Goal: Information Seeking & Learning: Learn about a topic

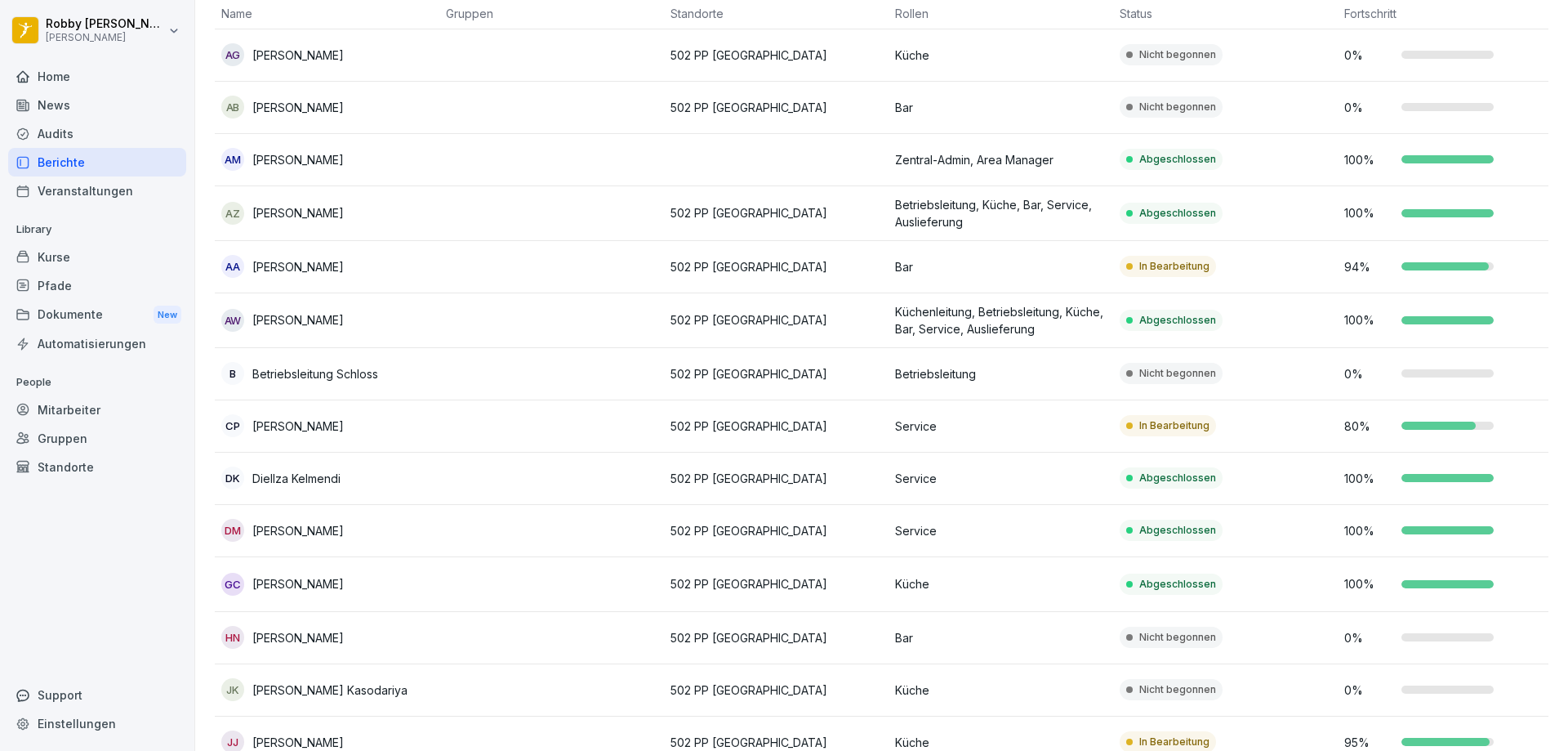
scroll to position [164, 0]
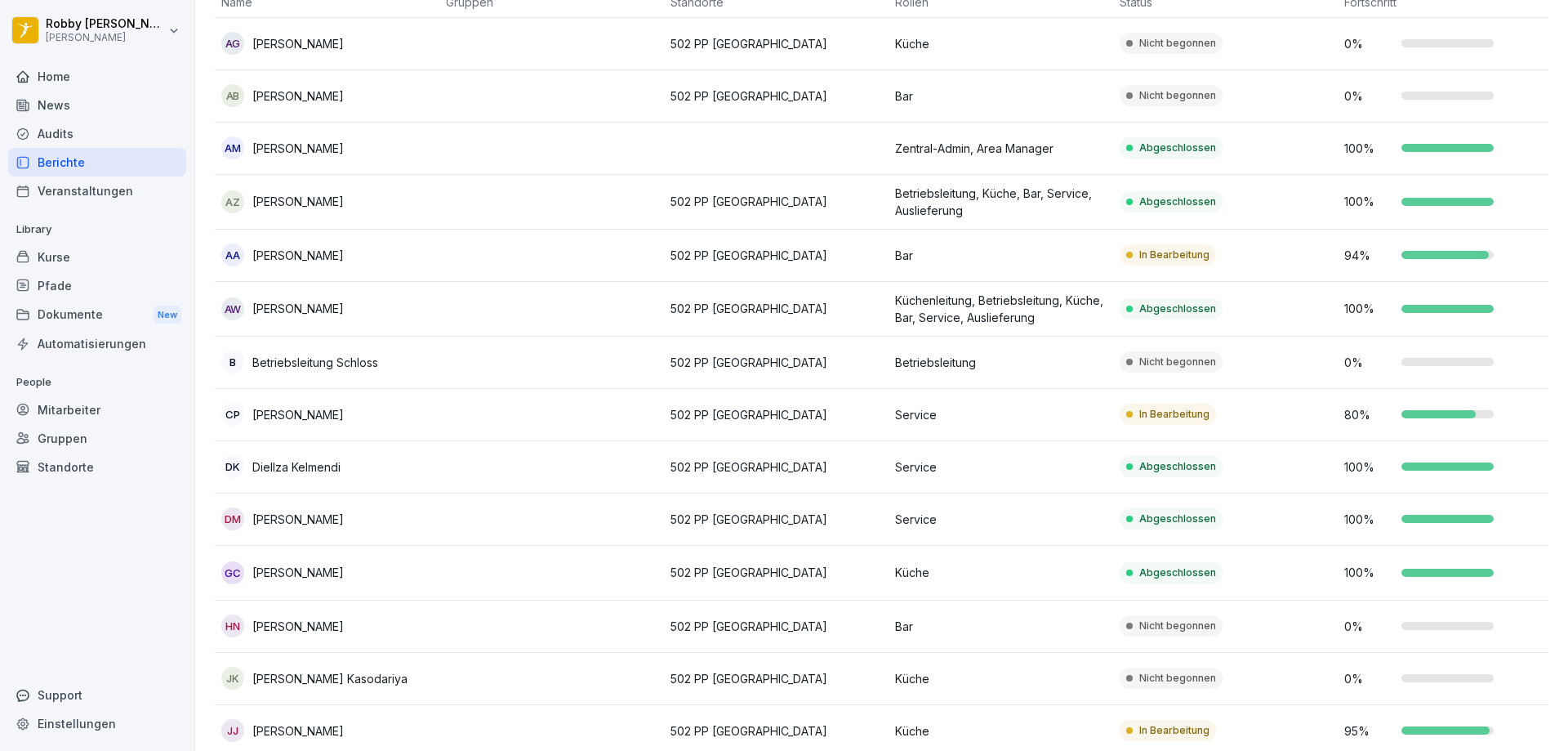
click at [98, 163] on div "Berichte" at bounding box center [97, 162] width 178 height 29
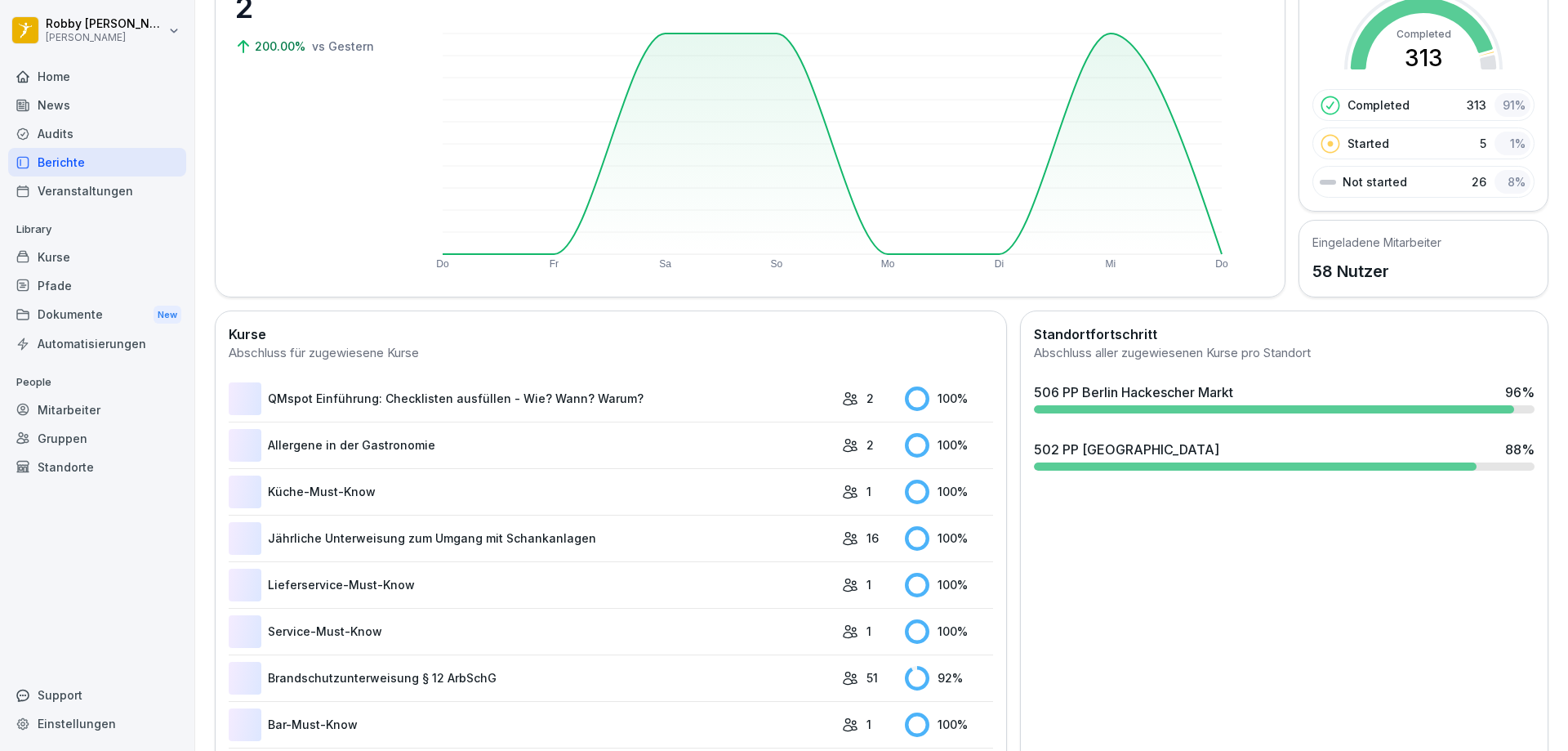
scroll to position [101, 0]
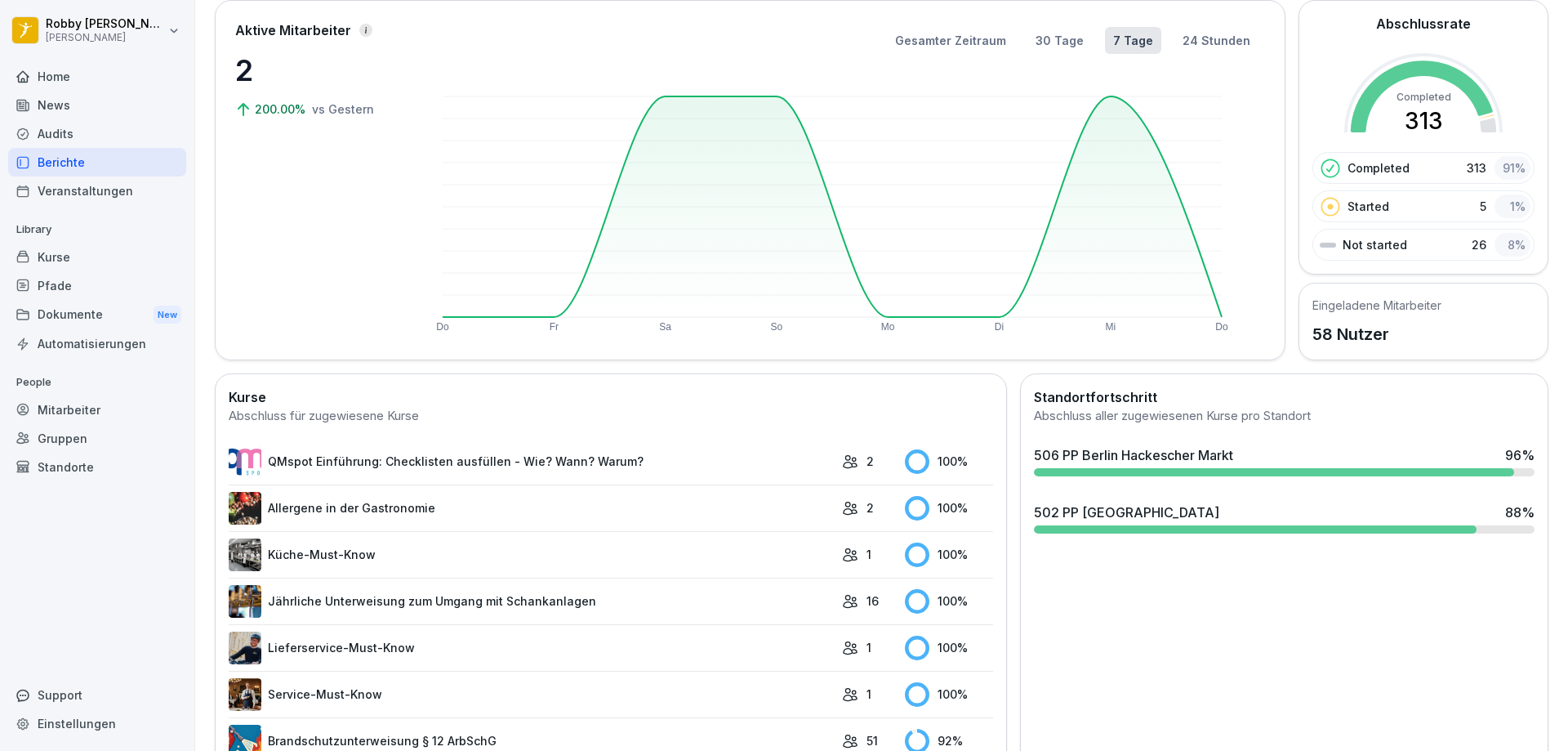
click at [72, 84] on div "Home" at bounding box center [97, 76] width 178 height 29
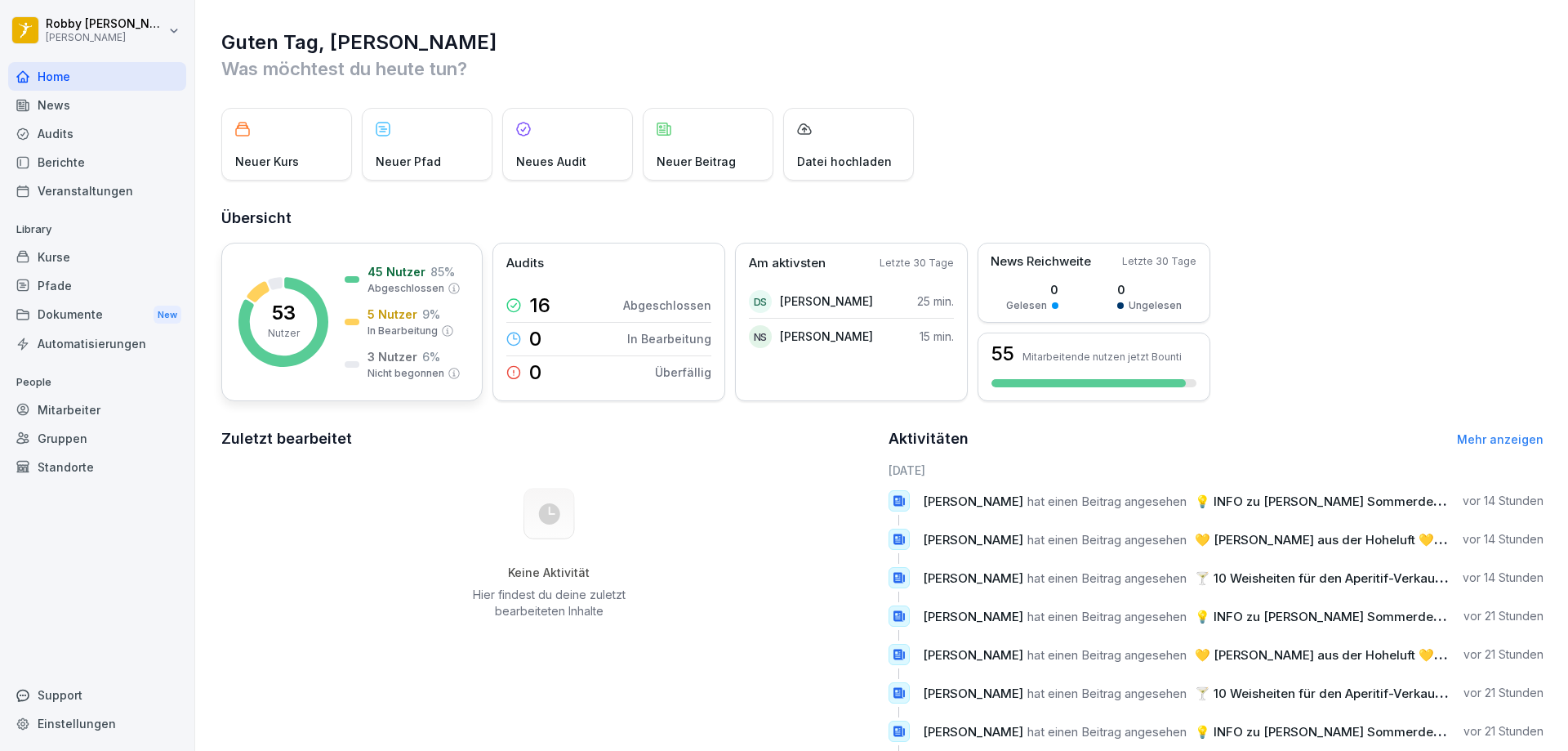
click at [301, 324] on rect at bounding box center [284, 322] width 90 height 90
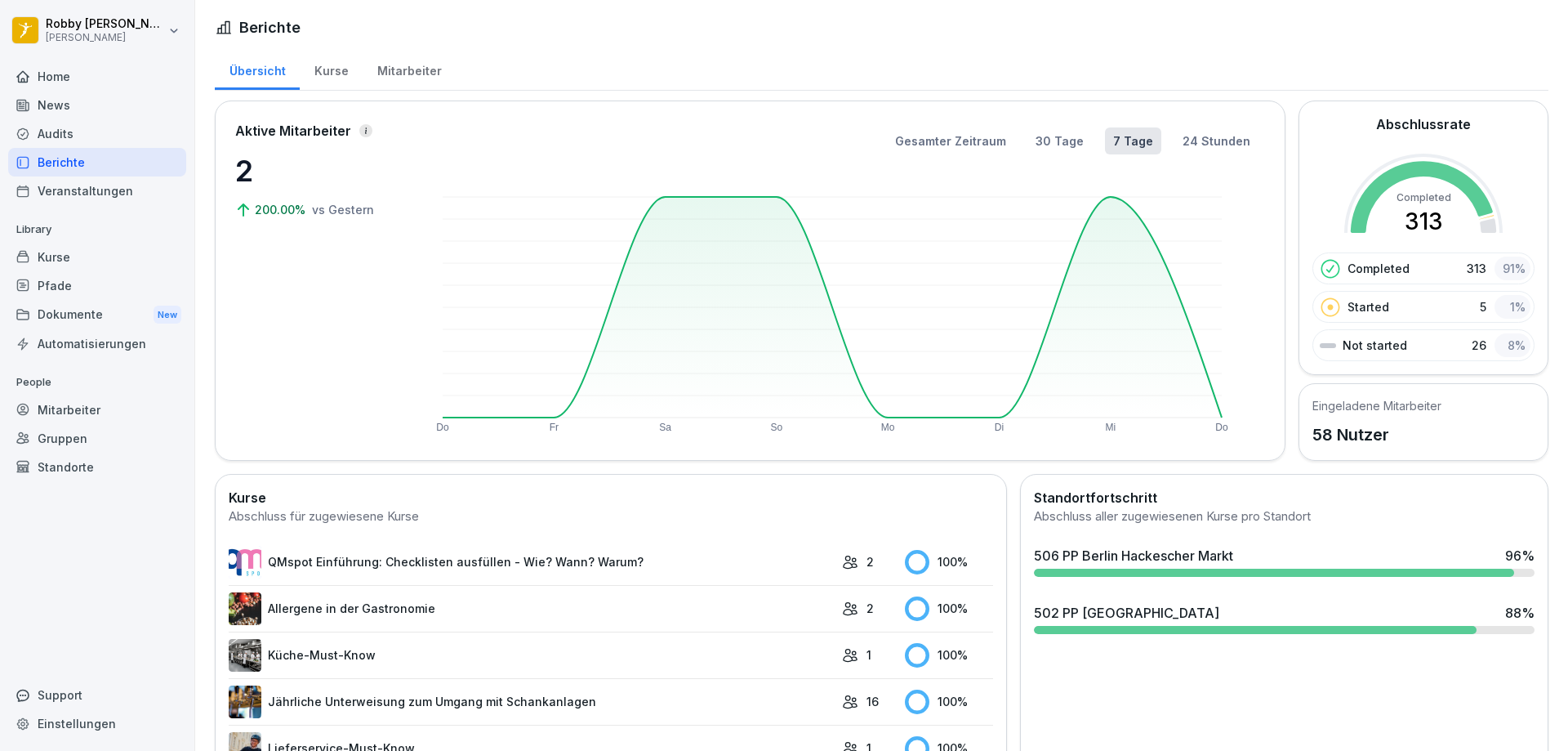
click at [327, 74] on div "Kurse" at bounding box center [330, 69] width 63 height 42
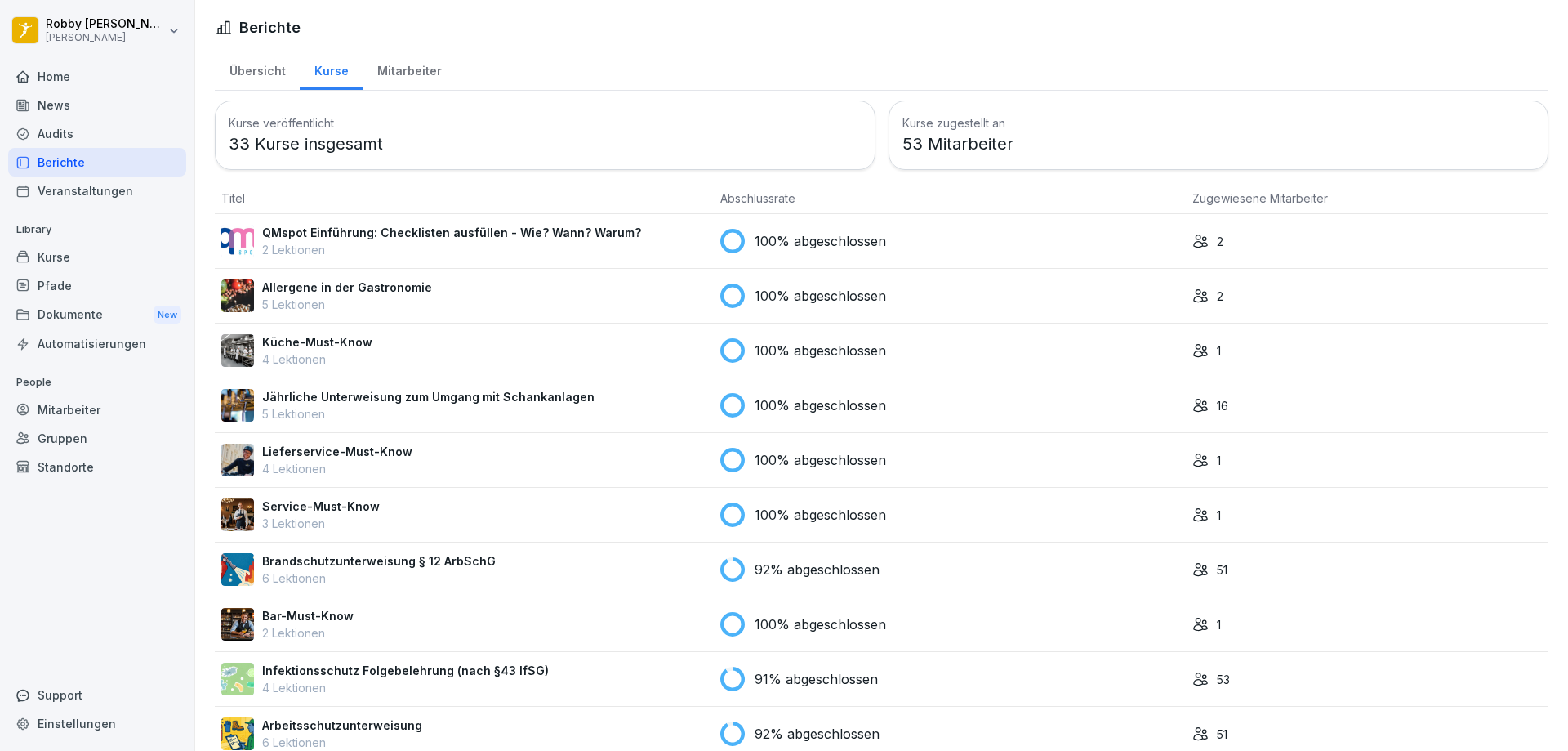
click at [258, 64] on div "Übersicht" at bounding box center [258, 69] width 85 height 42
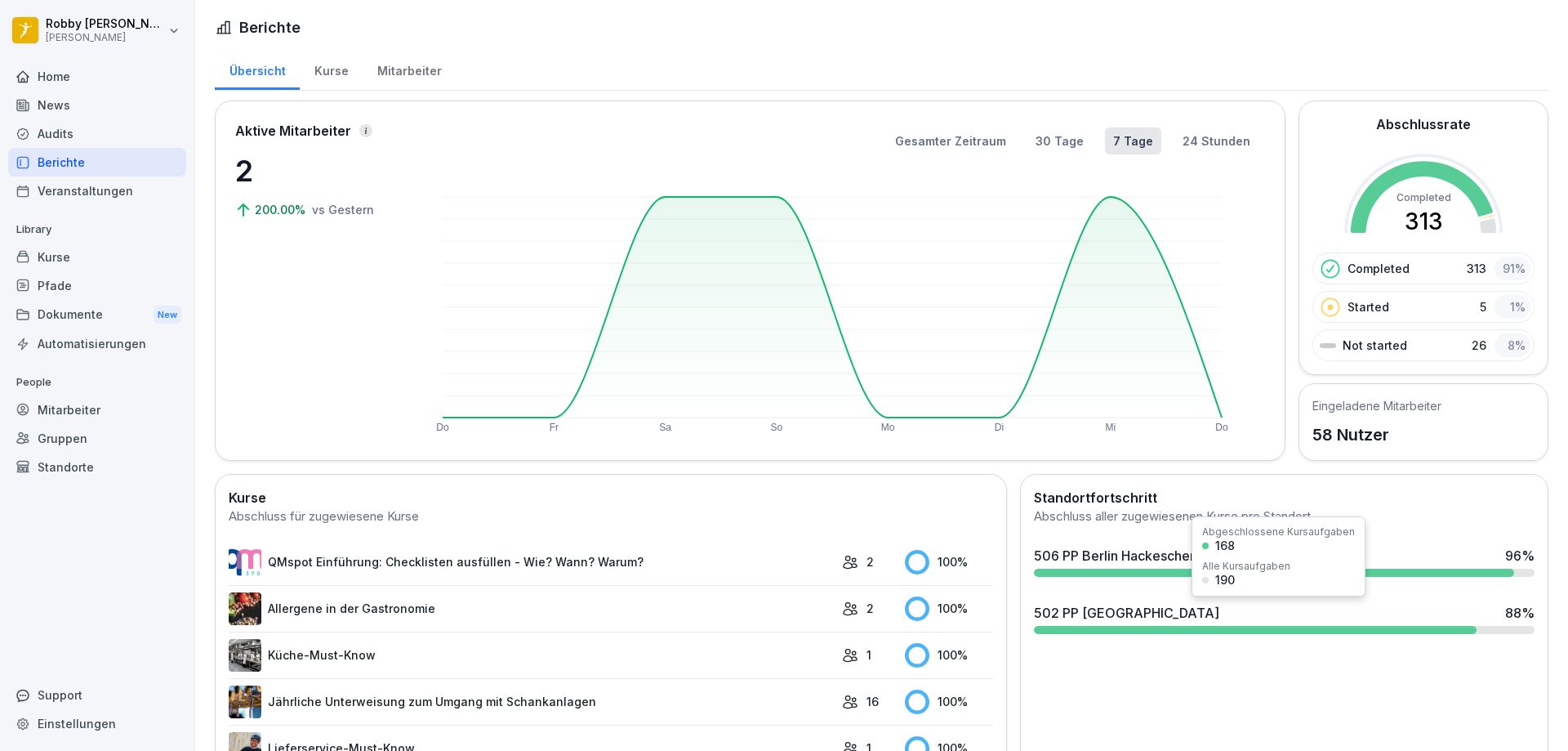
click at [1470, 624] on div "502 PP Berlin - Schloss 88 %" at bounding box center [1284, 618] width 514 height 44
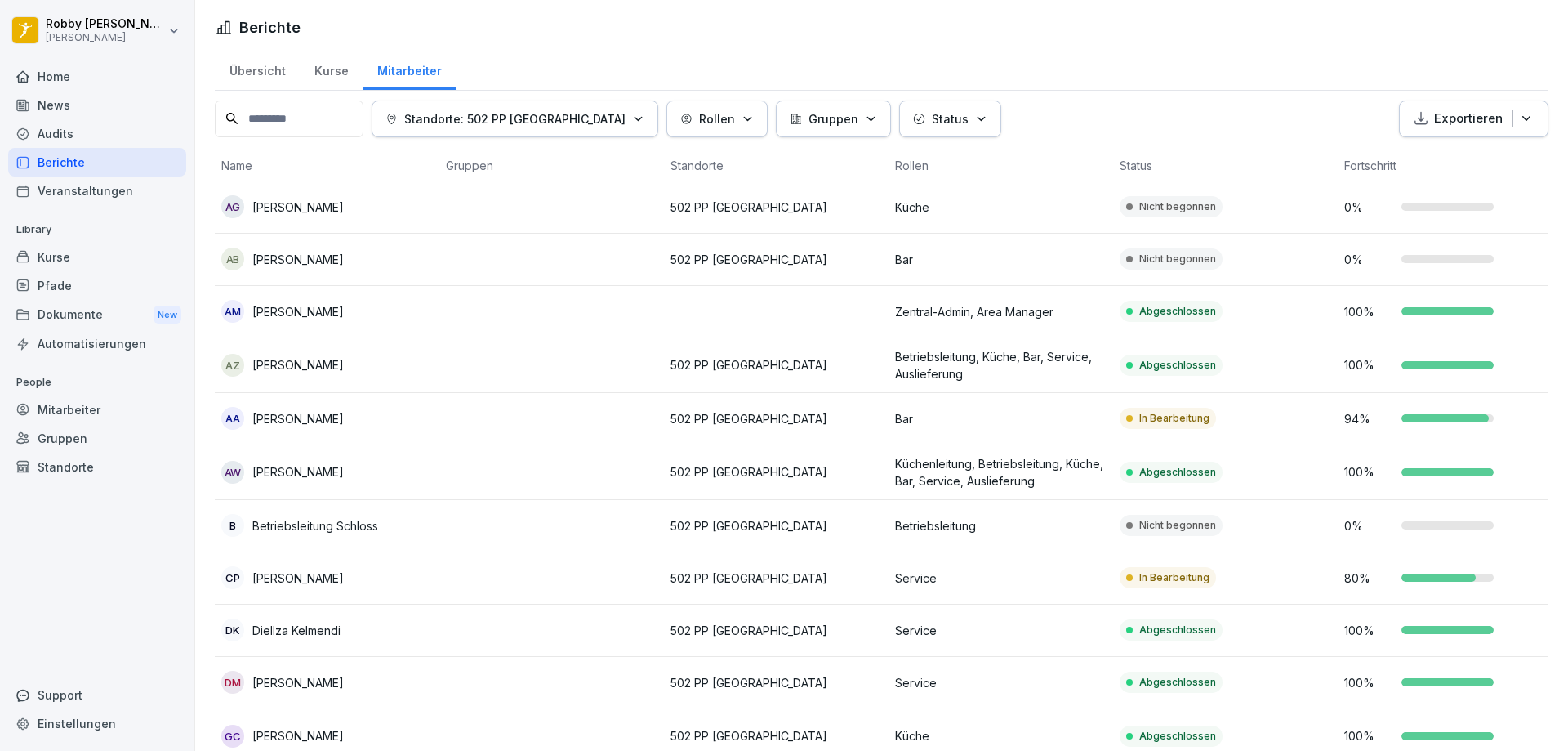
click at [333, 73] on div "Kurse" at bounding box center [330, 69] width 63 height 42
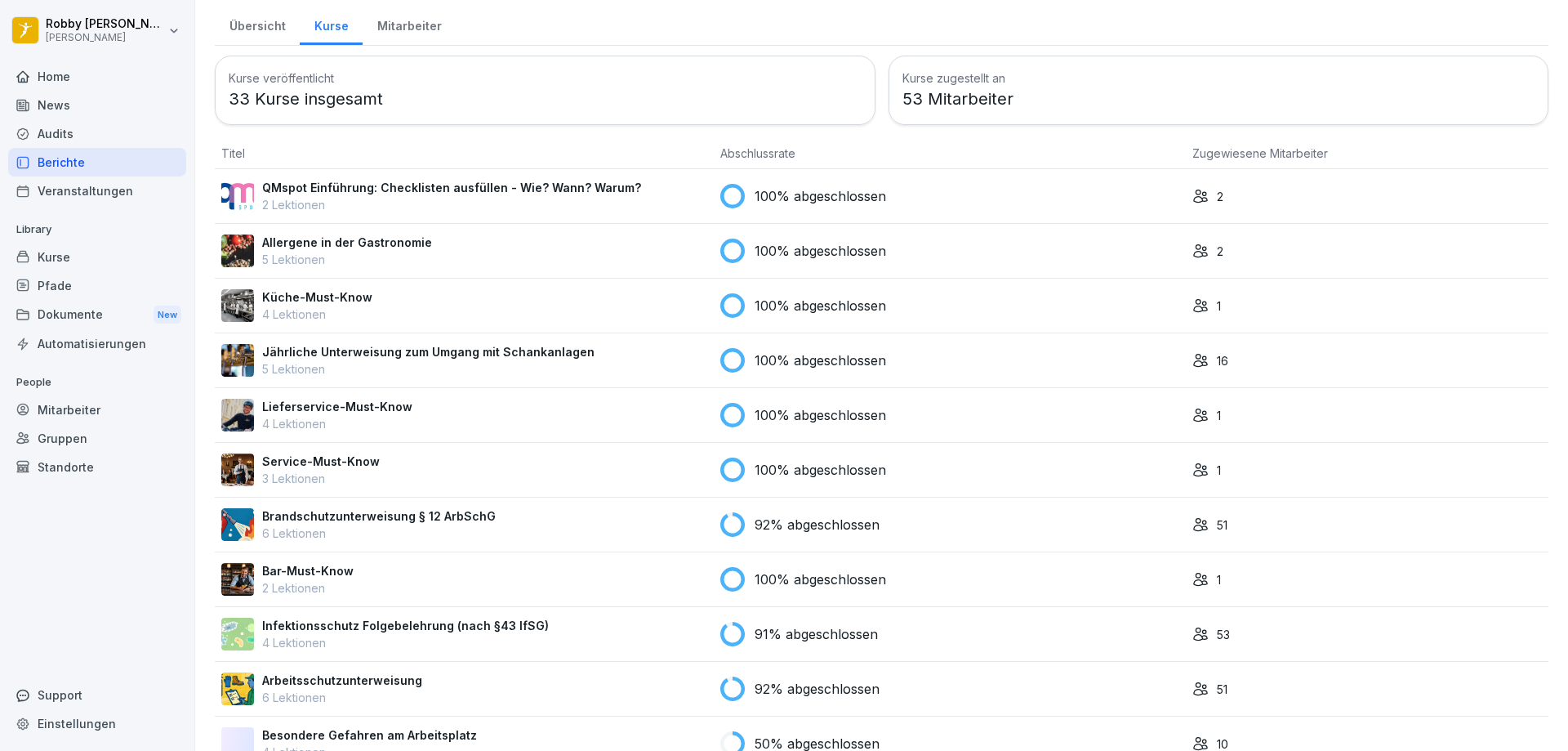
scroll to position [82, 0]
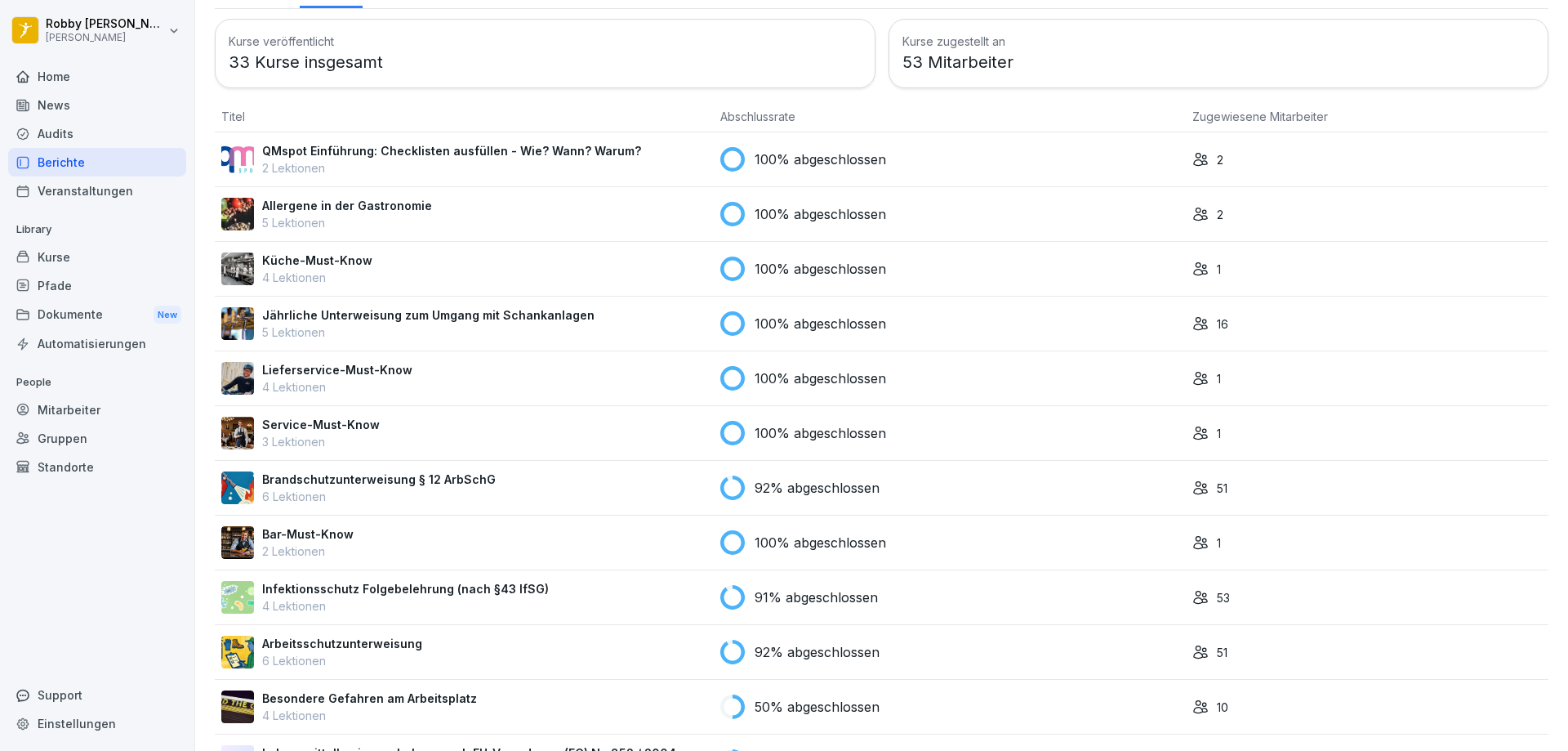
click at [395, 489] on p "6 Lektionen" at bounding box center [380, 496] width 234 height 17
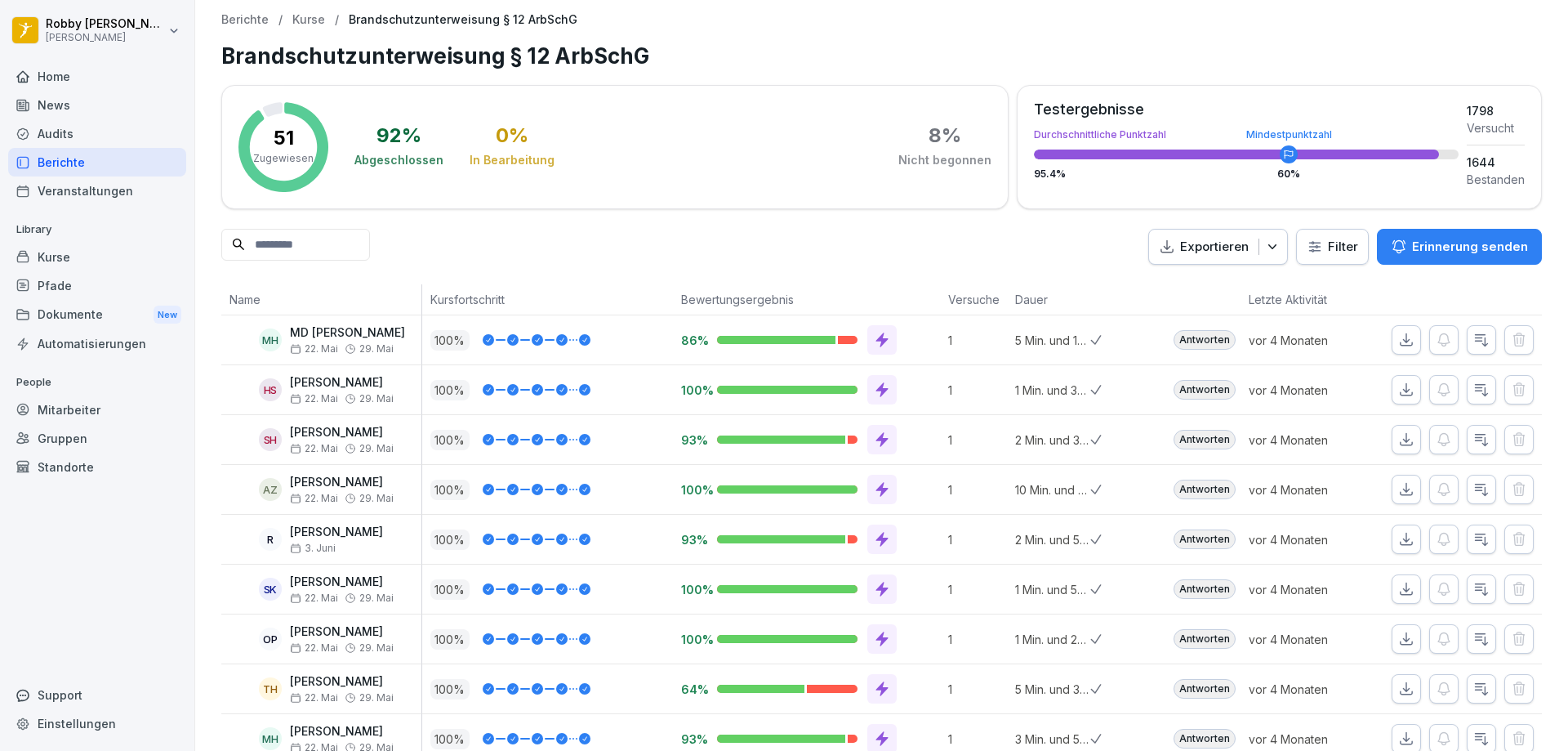
click at [1319, 241] on html "Robby Schärmann Peter Pane Home News Audits Berichte Veranstaltungen Library Ku…" at bounding box center [784, 376] width 1568 height 751
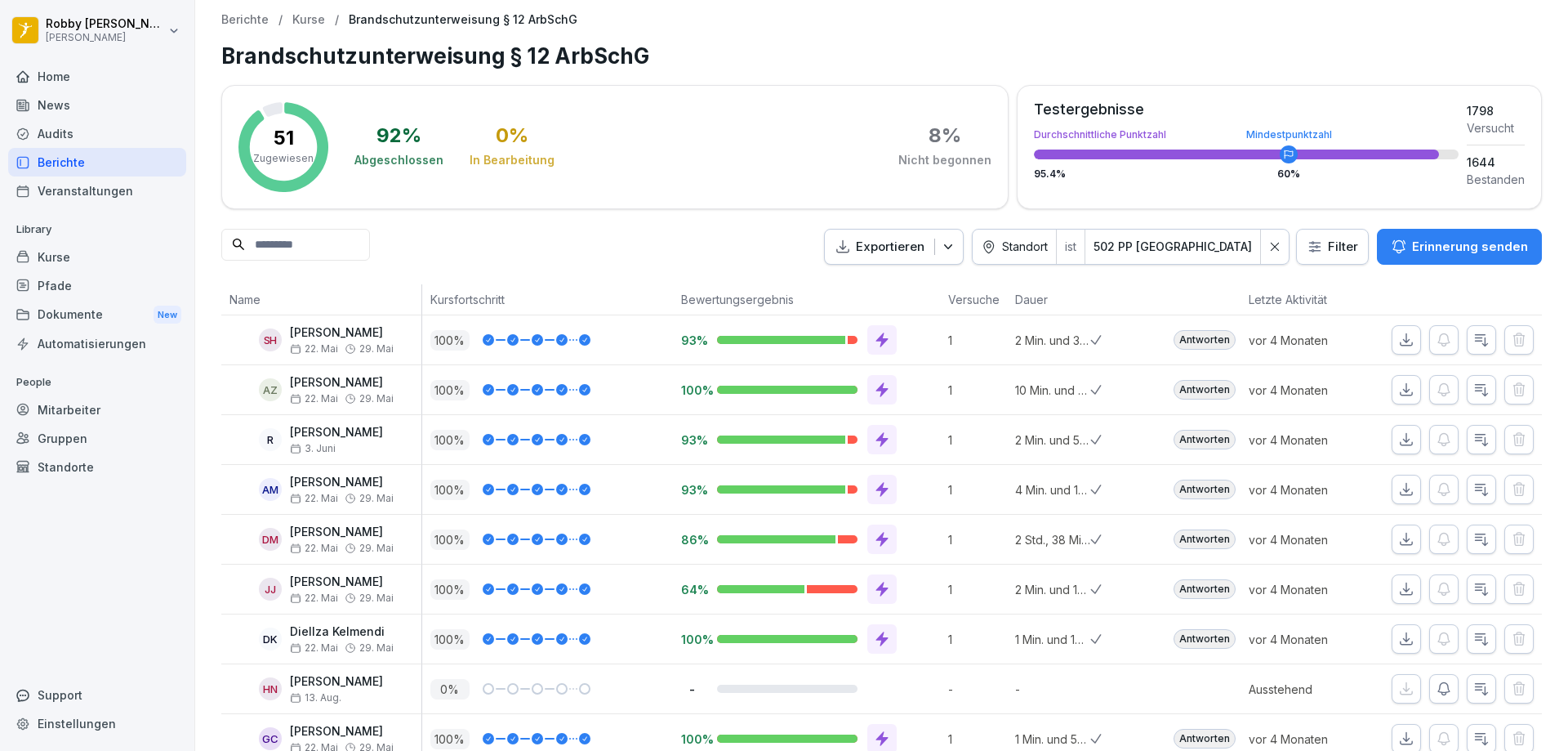
click at [613, 250] on div "Exportieren Standort ist 502 PP Berlin - Schloss Filter Erinnerung senden" at bounding box center [882, 247] width 1321 height 37
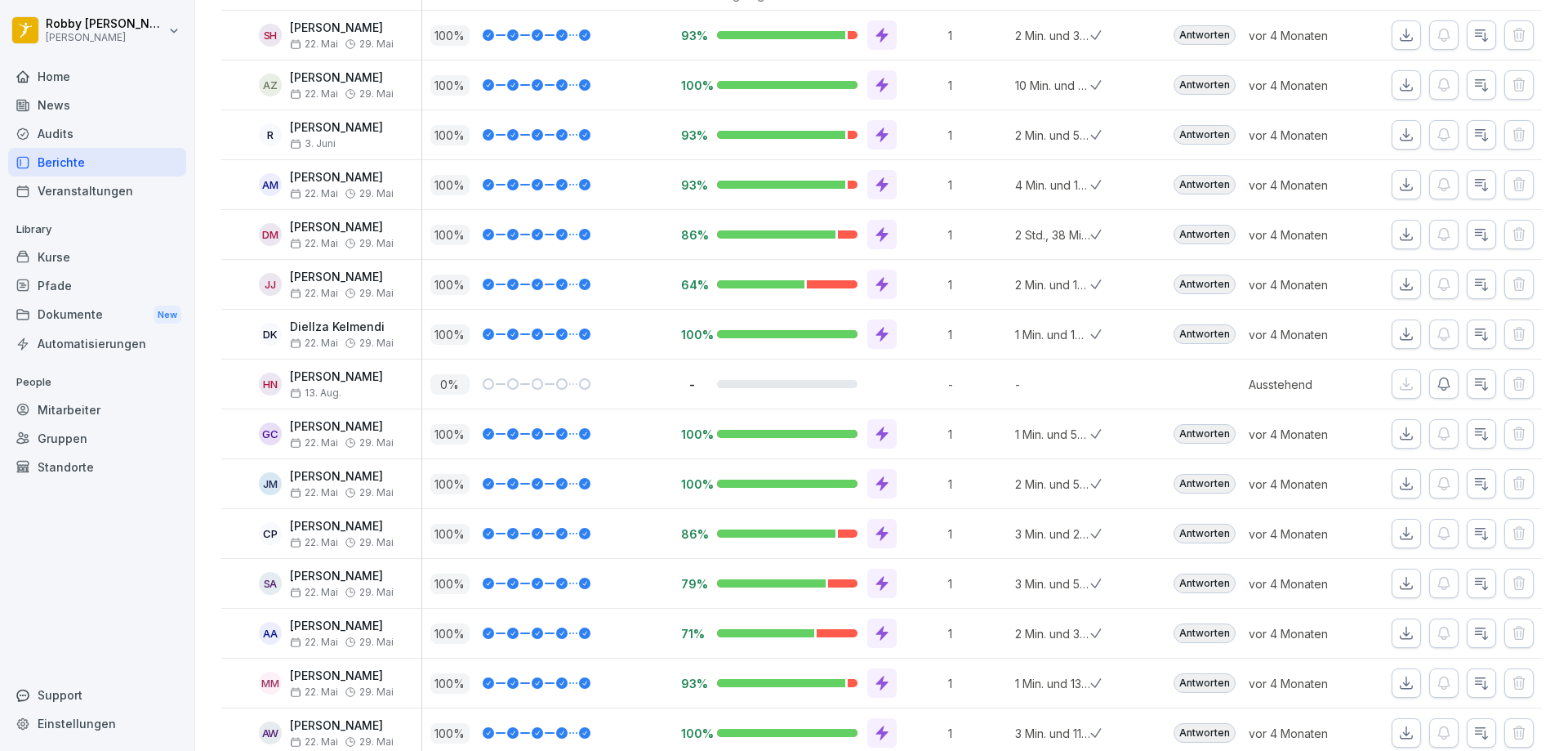
scroll to position [82, 0]
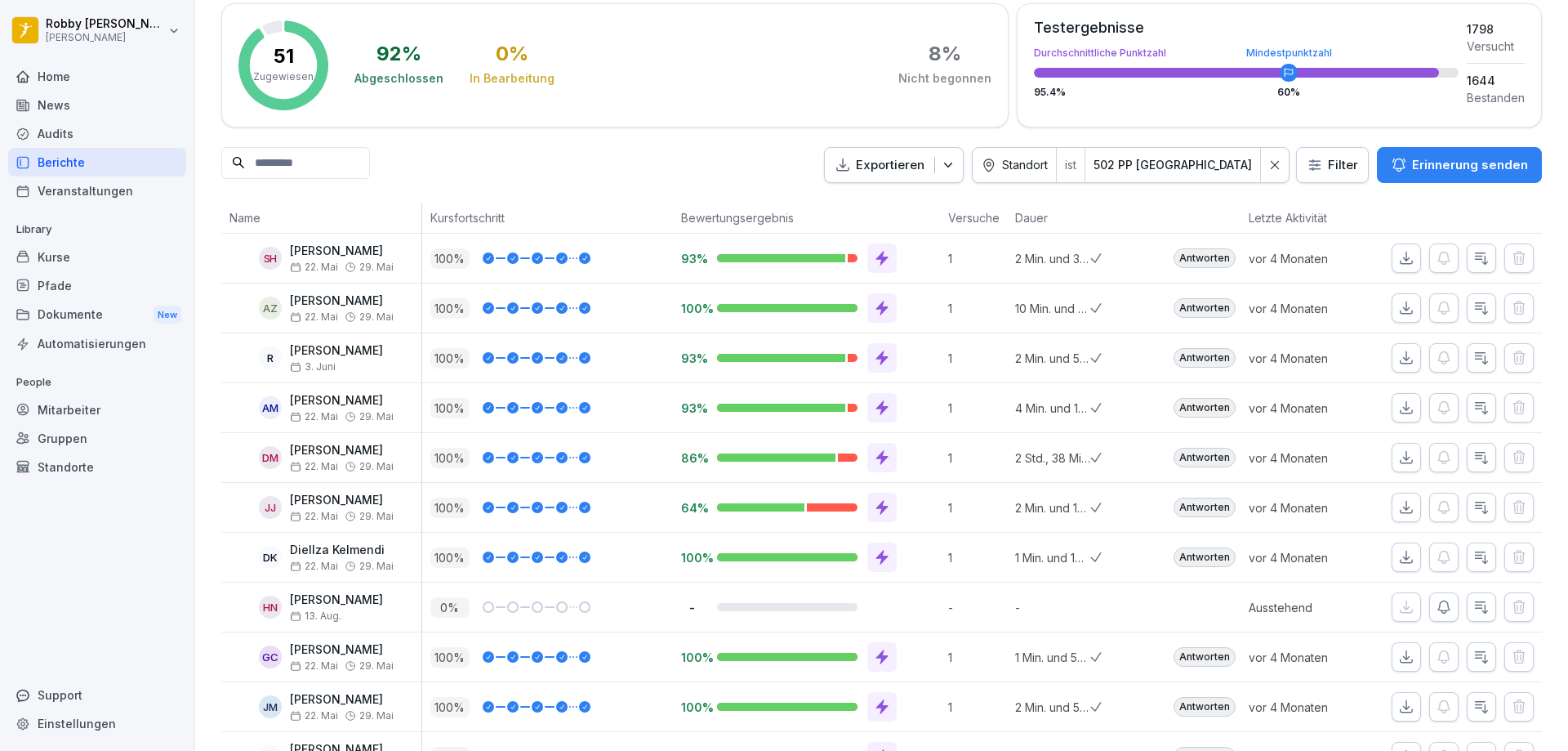
click at [1476, 609] on icon "button" at bounding box center [1481, 608] width 12 height 11
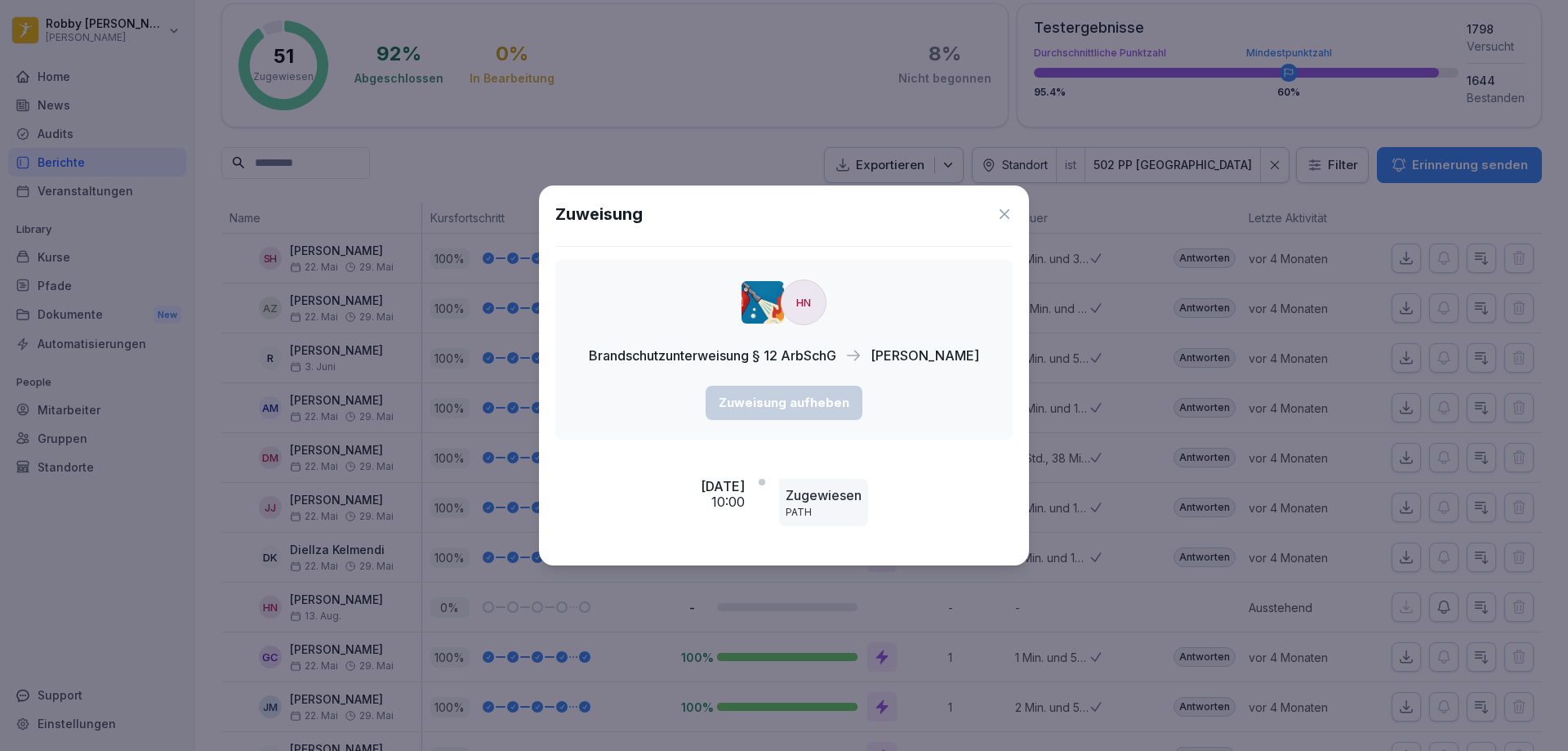
click at [1013, 212] on icon at bounding box center [1004, 214] width 16 height 16
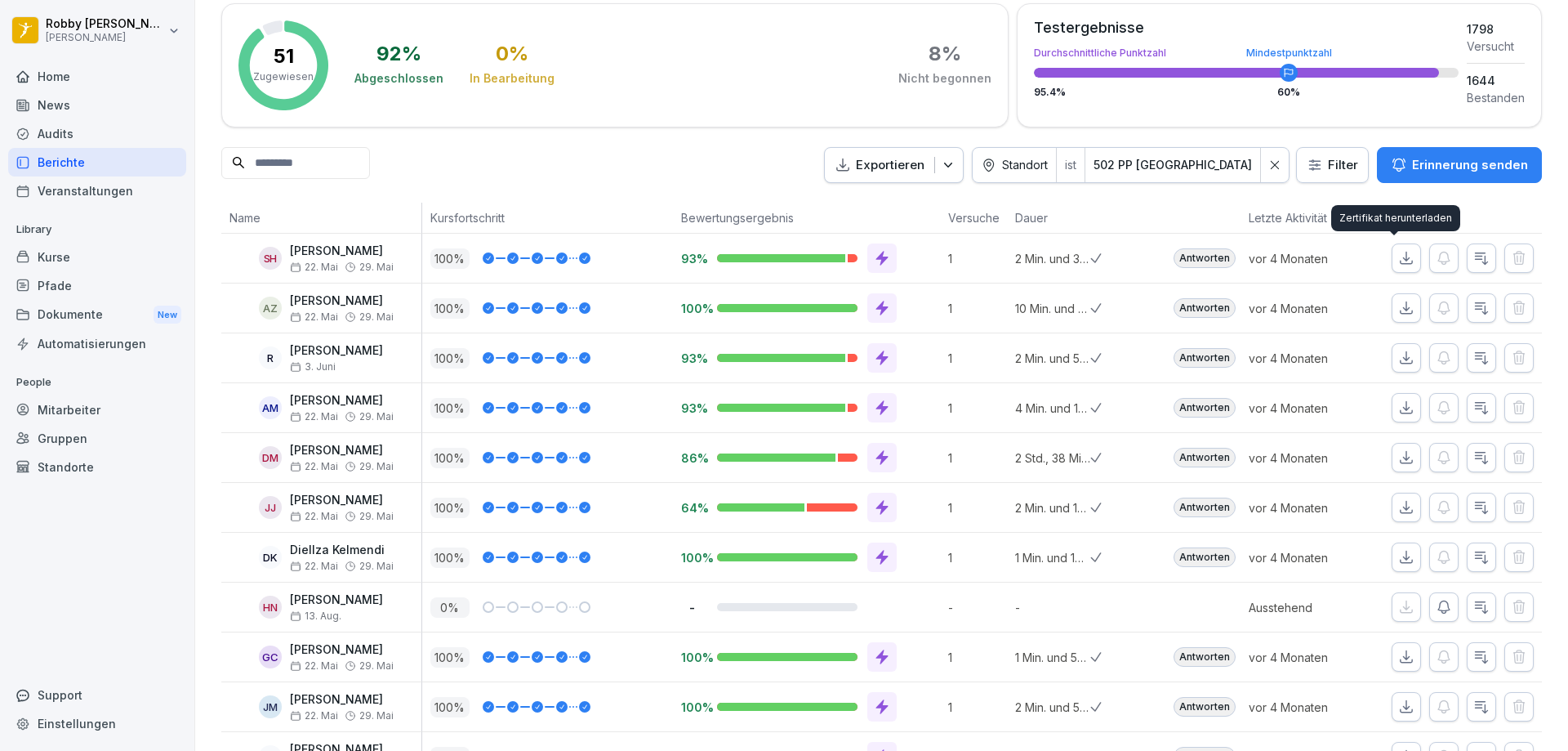
click at [1395, 268] on button "button" at bounding box center [1406, 259] width 29 height 29
click at [1398, 263] on icon "button" at bounding box center [1406, 259] width 16 height 16
click at [606, 199] on div "51 Zugewiesen 92 % Abgeschlossen 0 % In Bearbeitung 8 % Nicht begonnen Testerge…" at bounding box center [882, 617] width 1321 height 1228
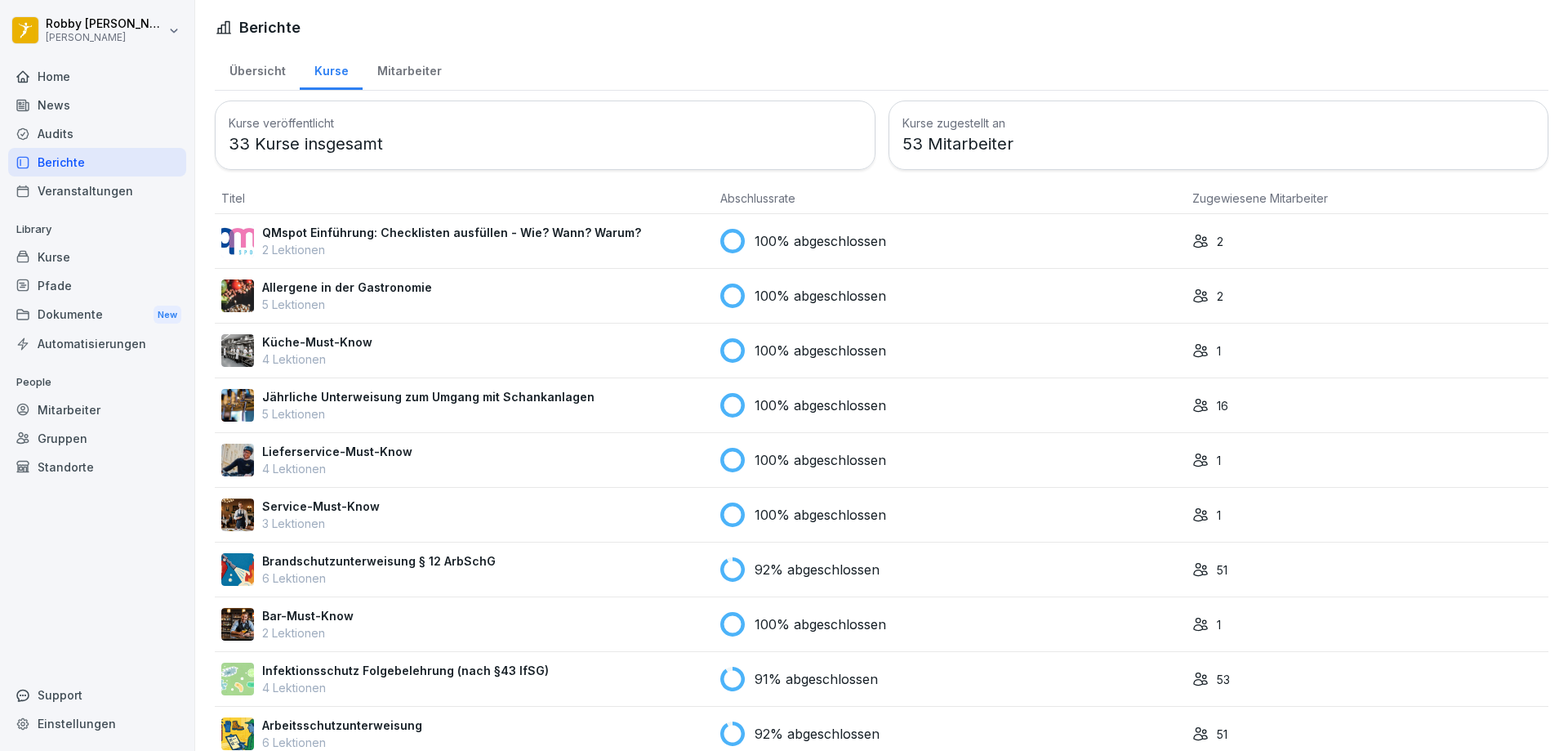
click at [438, 419] on p "5 Lektionen" at bounding box center [429, 413] width 332 height 17
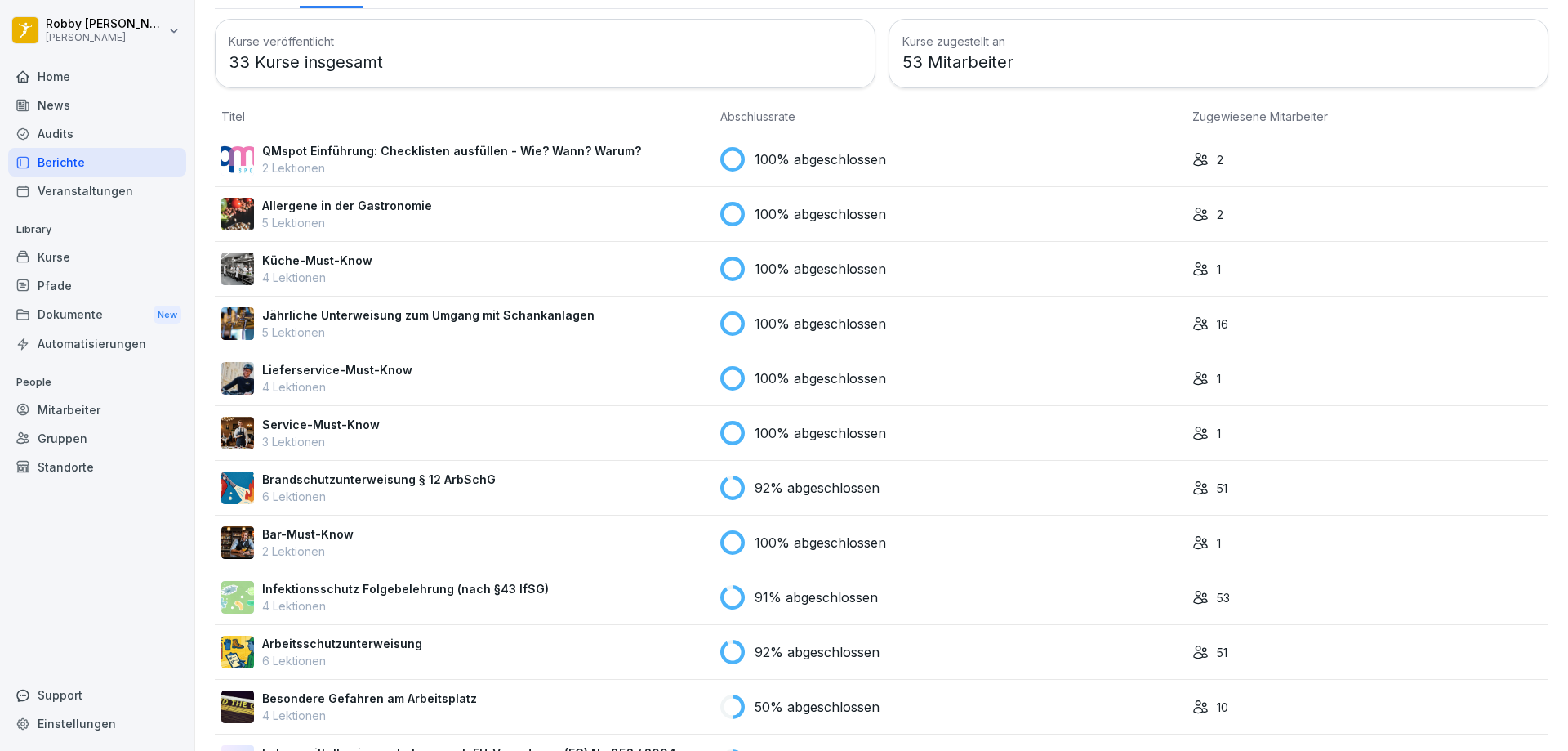
click at [541, 593] on div "Infektionsschutz Folgebelehrung (nach §43 IfSG) 4 Lektionen" at bounding box center [465, 597] width 486 height 34
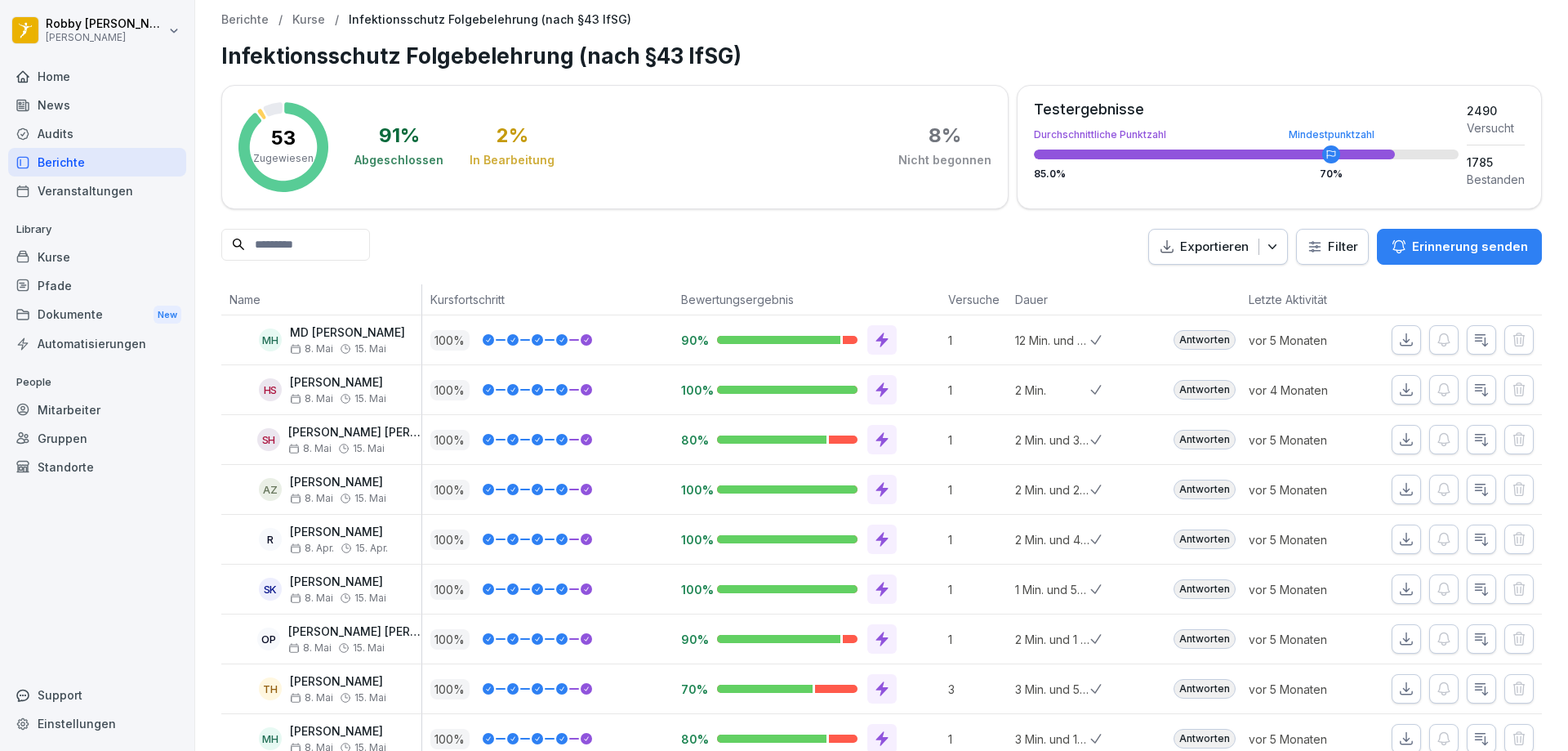
click at [1323, 249] on html "[PERSON_NAME] [PERSON_NAME] Home News Audits Berichte Veranstaltungen Library K…" at bounding box center [784, 376] width 1568 height 751
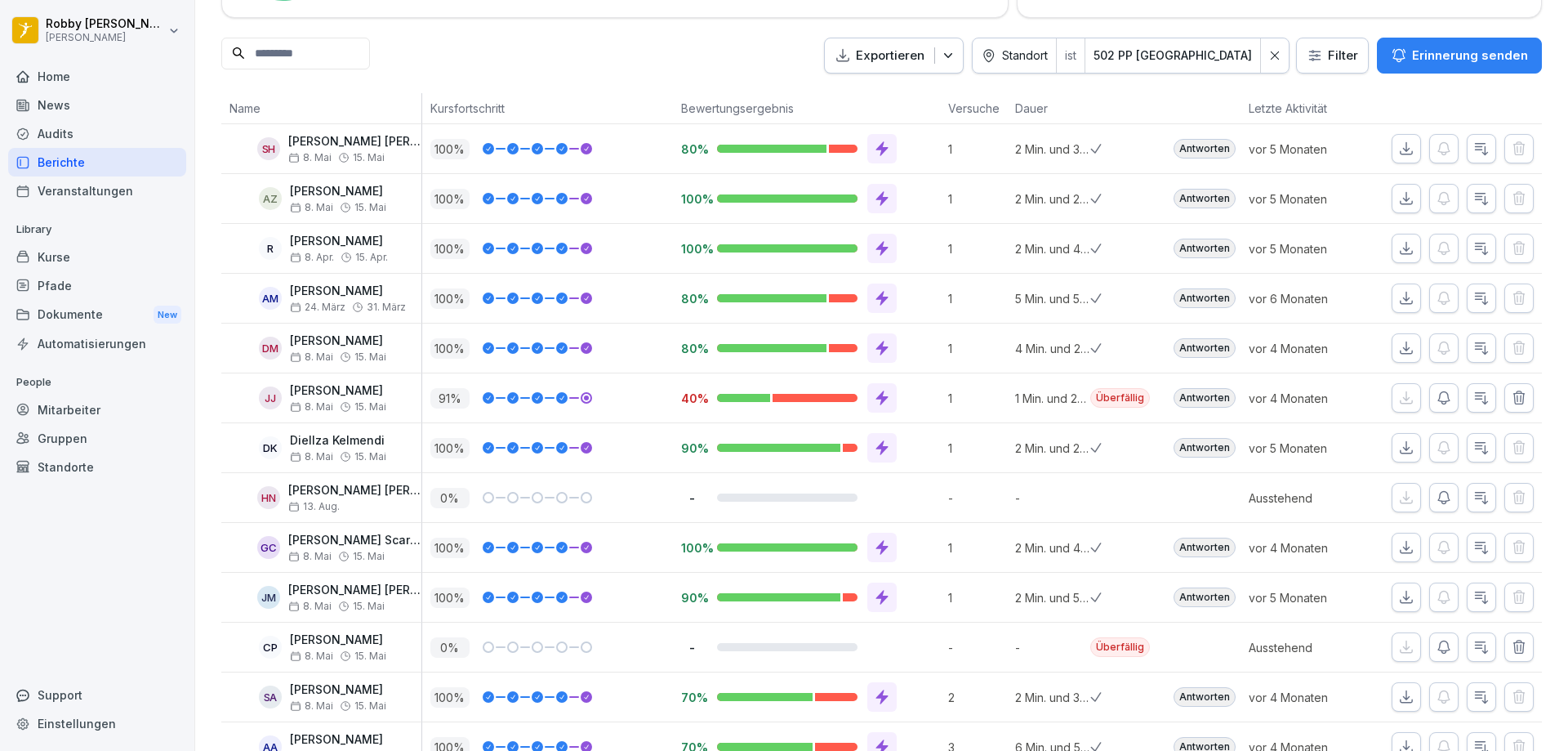
scroll to position [191, 0]
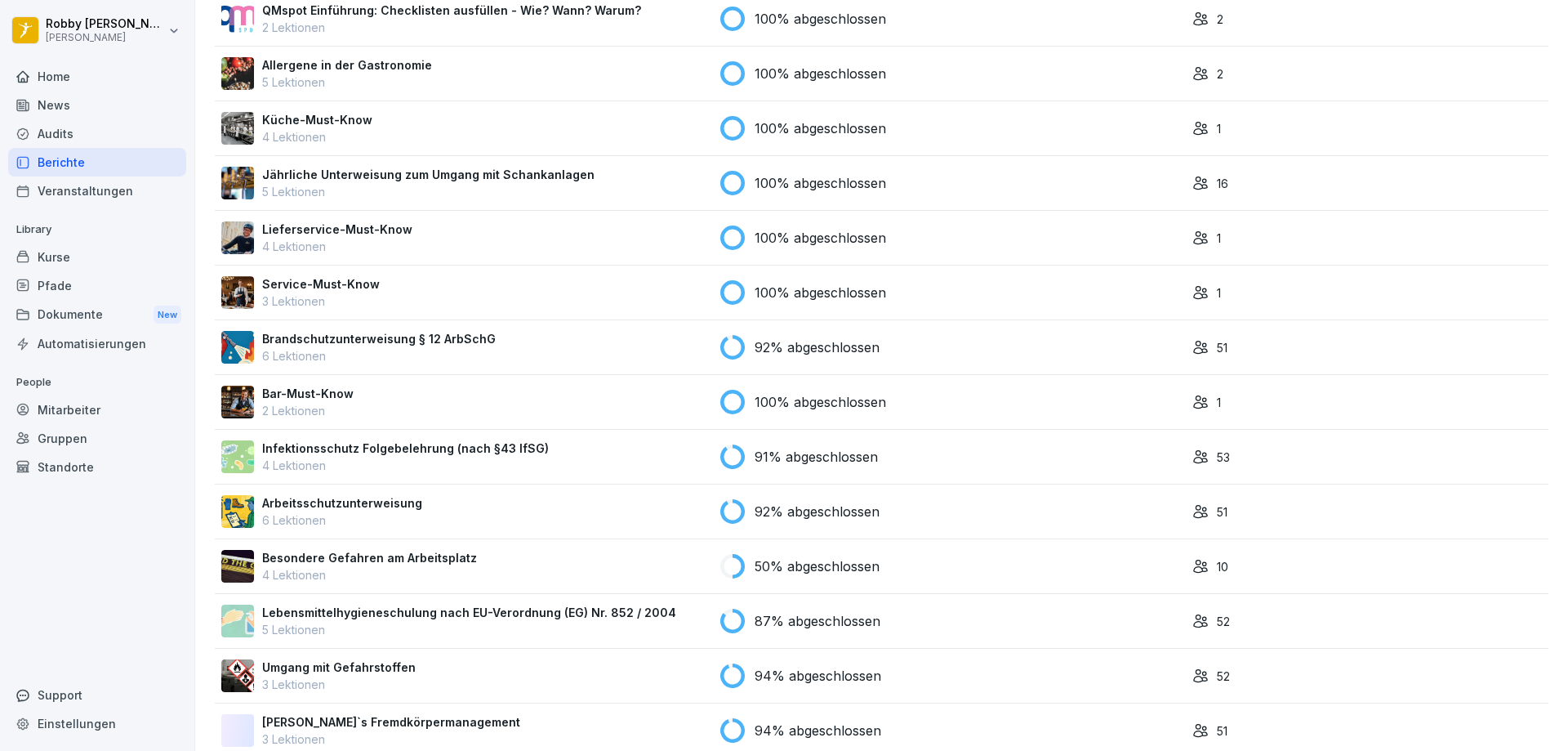
scroll to position [254, 0]
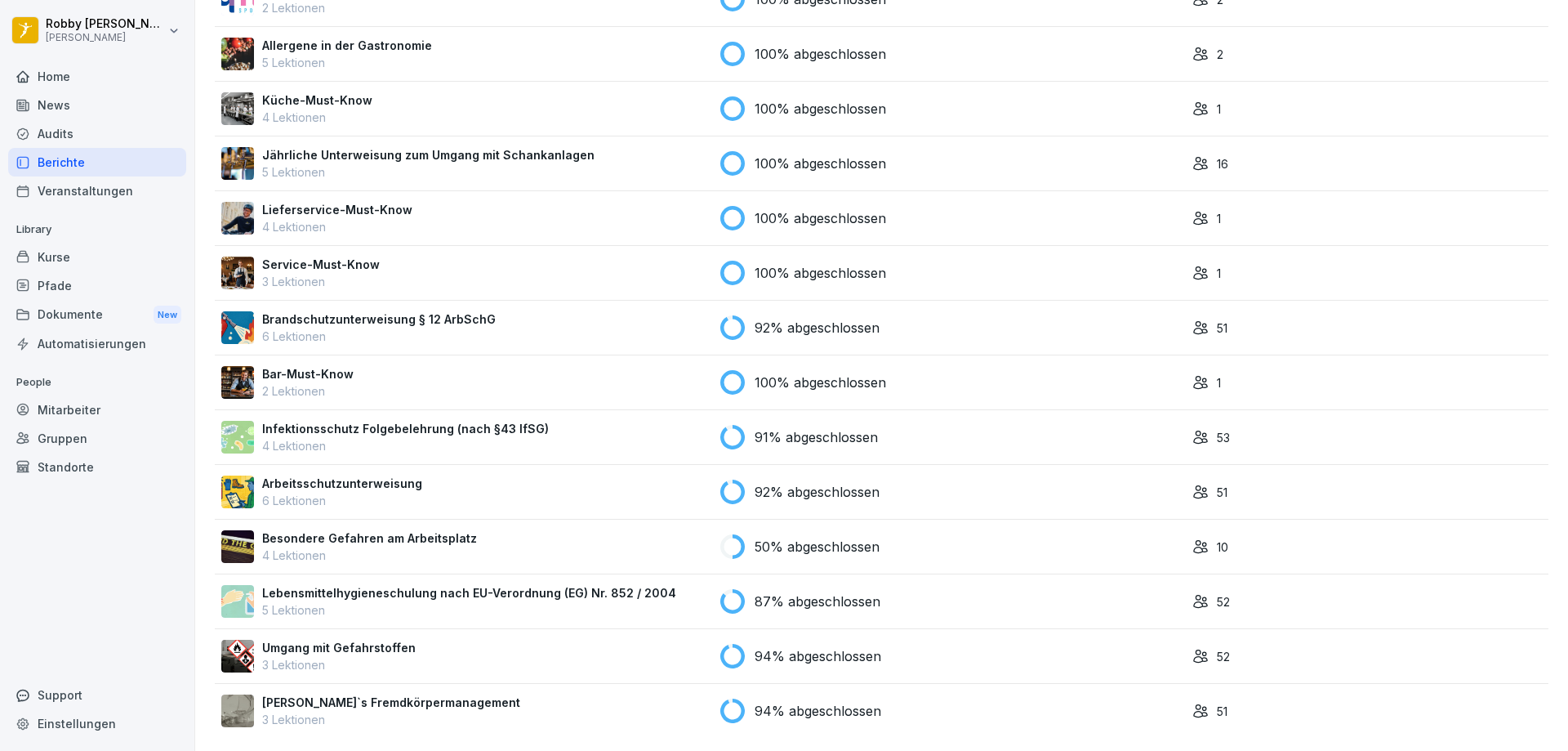
click at [478, 601] on p "5 Lektionen" at bounding box center [470, 609] width 414 height 17
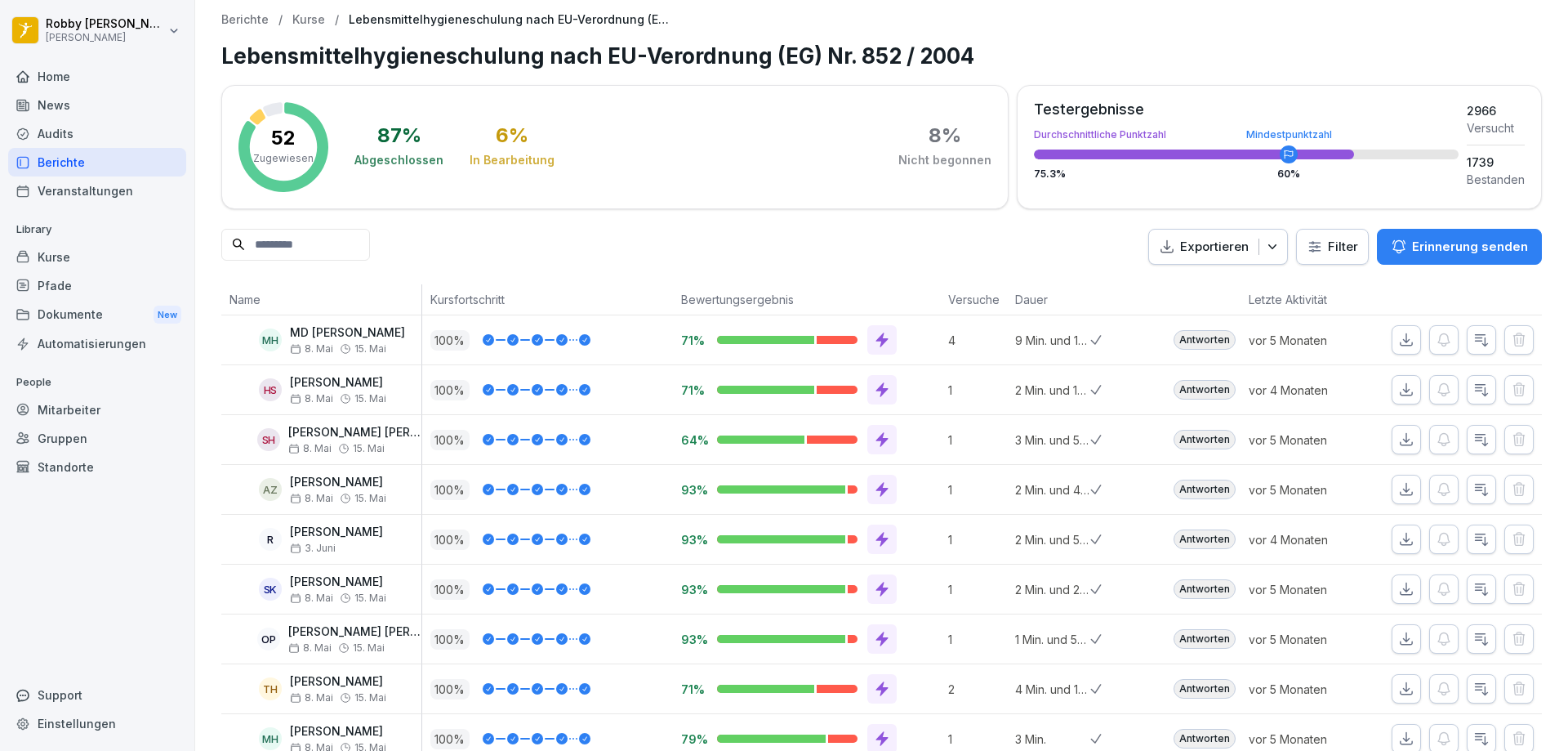
click at [1313, 259] on html "[PERSON_NAME] [PERSON_NAME] Home News Audits Berichte Veranstaltungen Library K…" at bounding box center [784, 376] width 1568 height 751
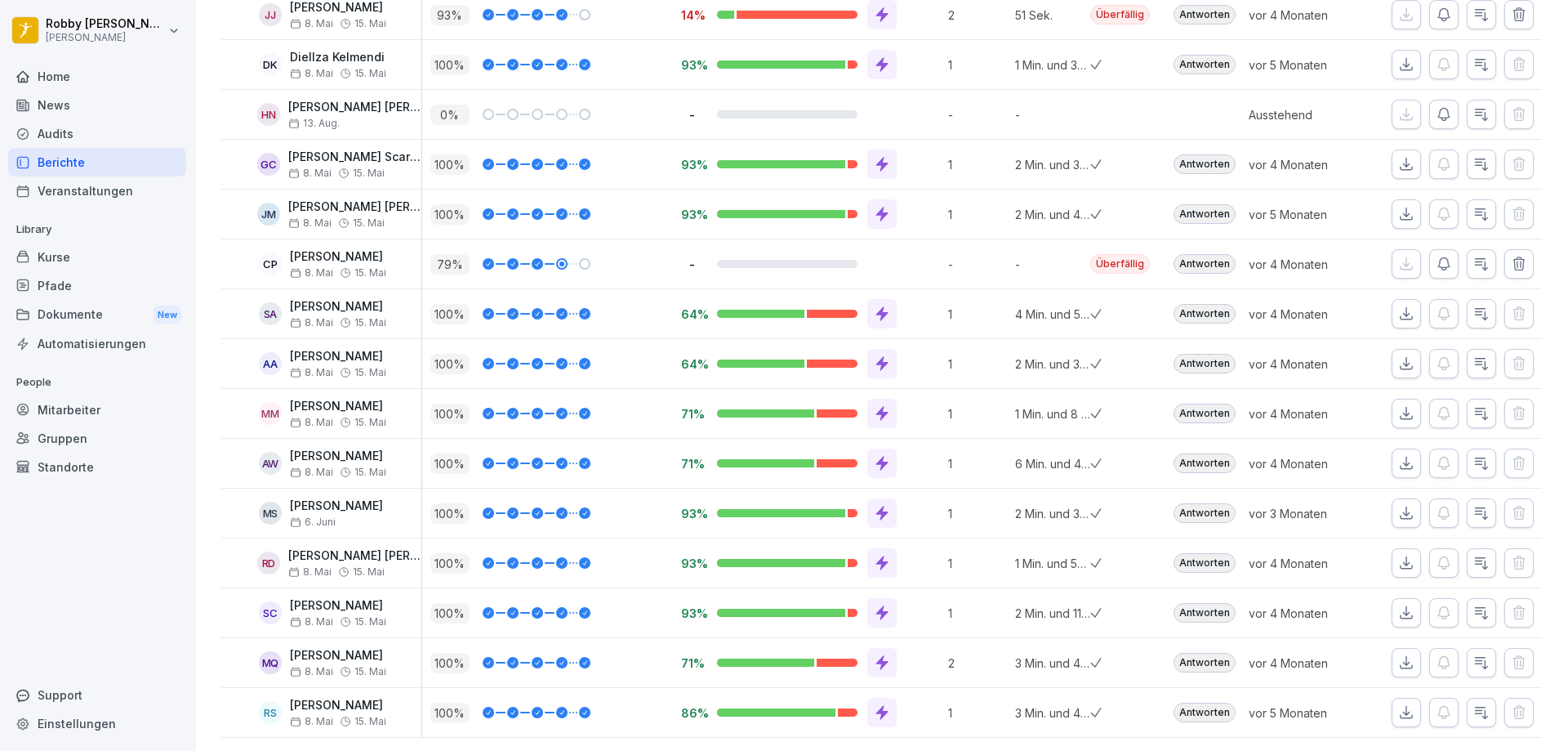
scroll to position [599, 0]
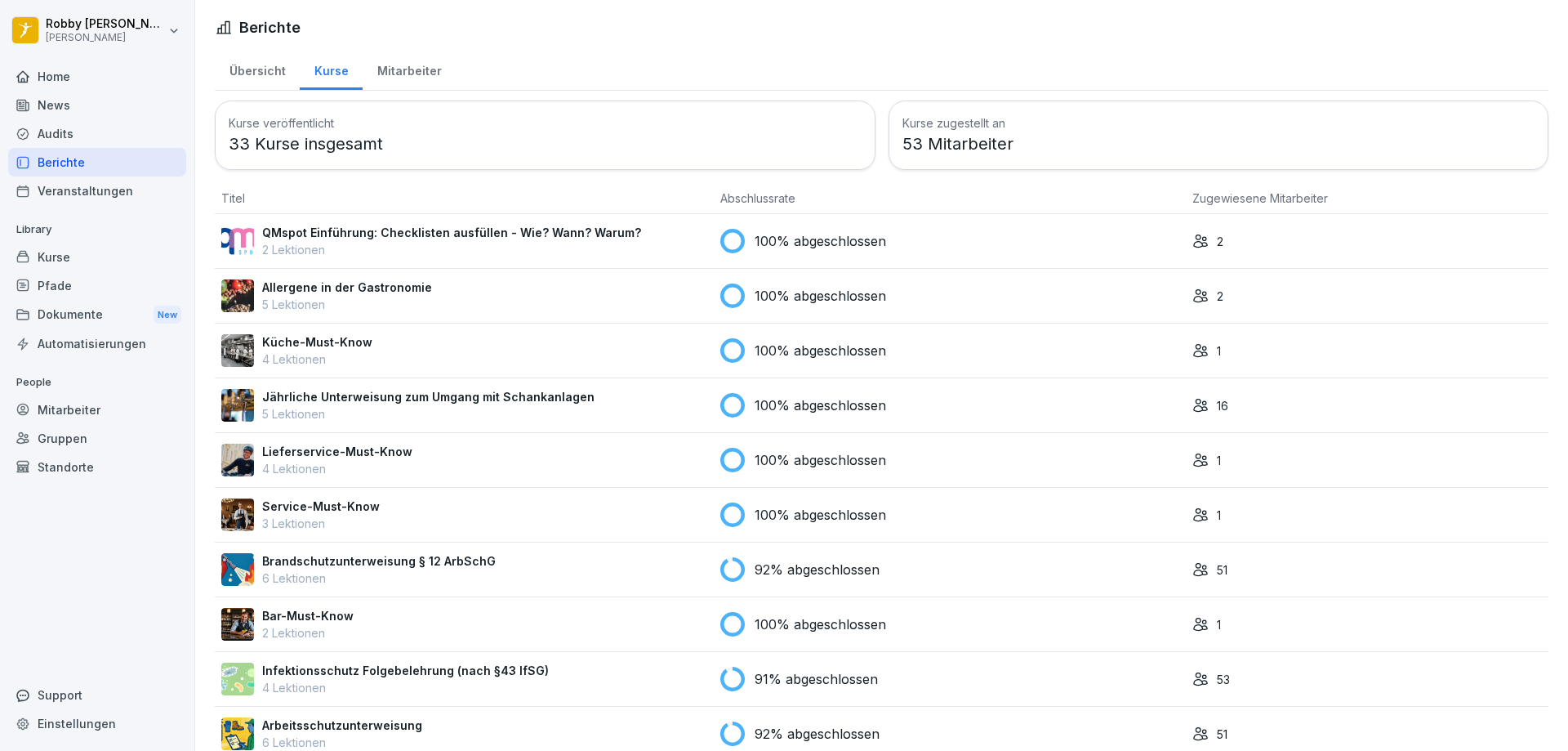
click at [410, 68] on div "Mitarbeiter" at bounding box center [409, 69] width 93 height 42
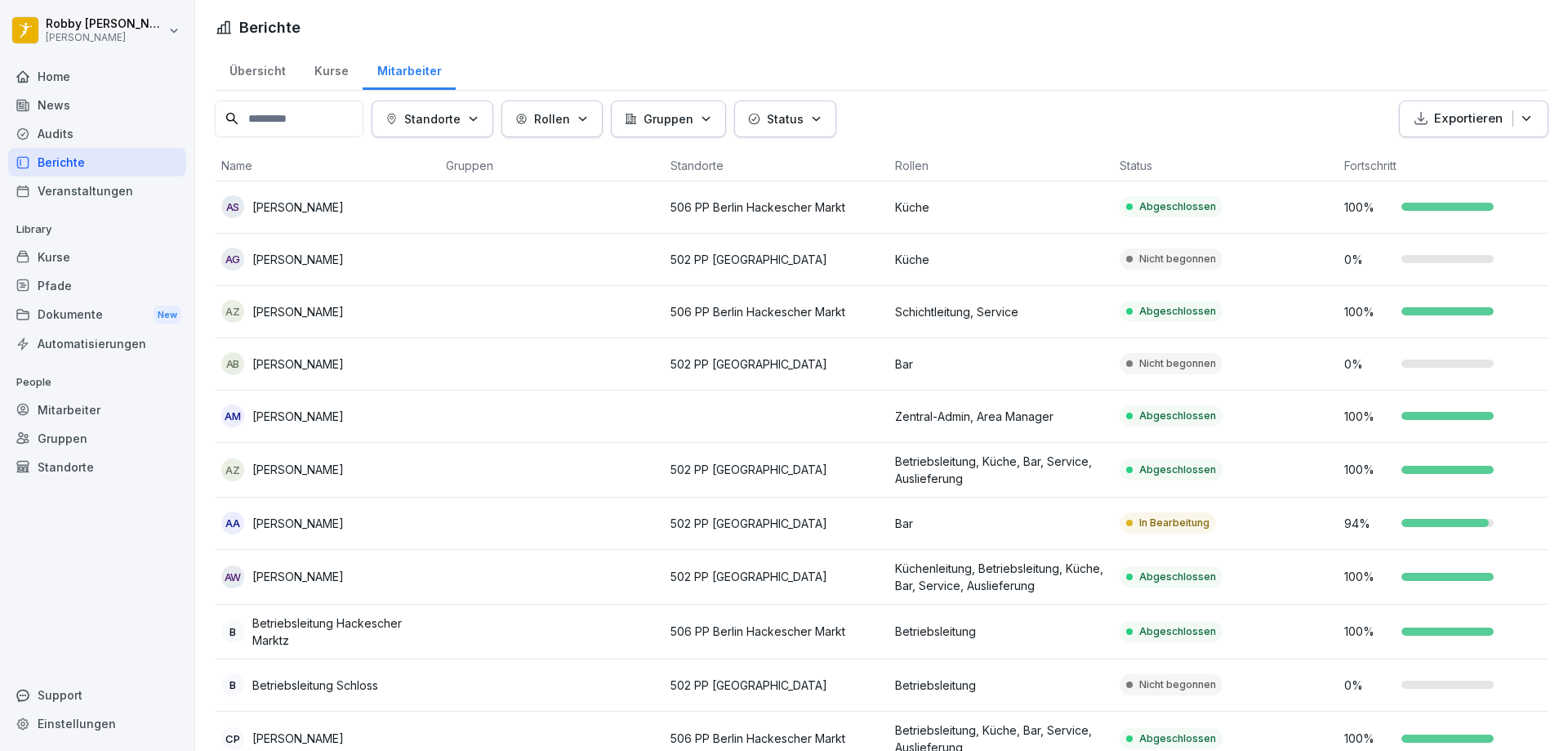
click at [263, 72] on div "Übersicht" at bounding box center [258, 69] width 85 height 42
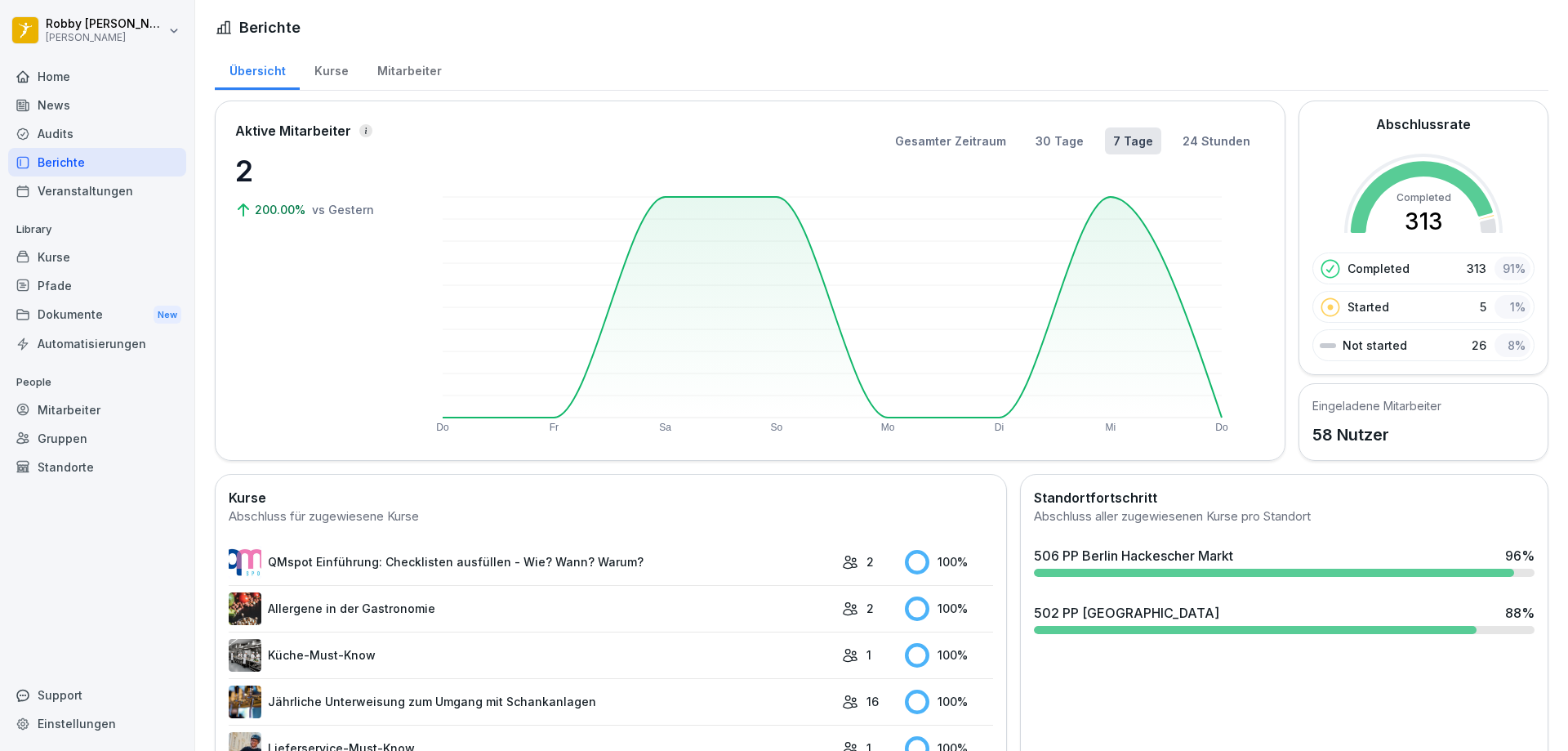
click at [1152, 611] on div "502 PP [GEOGRAPHIC_DATA]" at bounding box center [1126, 613] width 186 height 20
